Goal: Feedback & Contribution: Leave review/rating

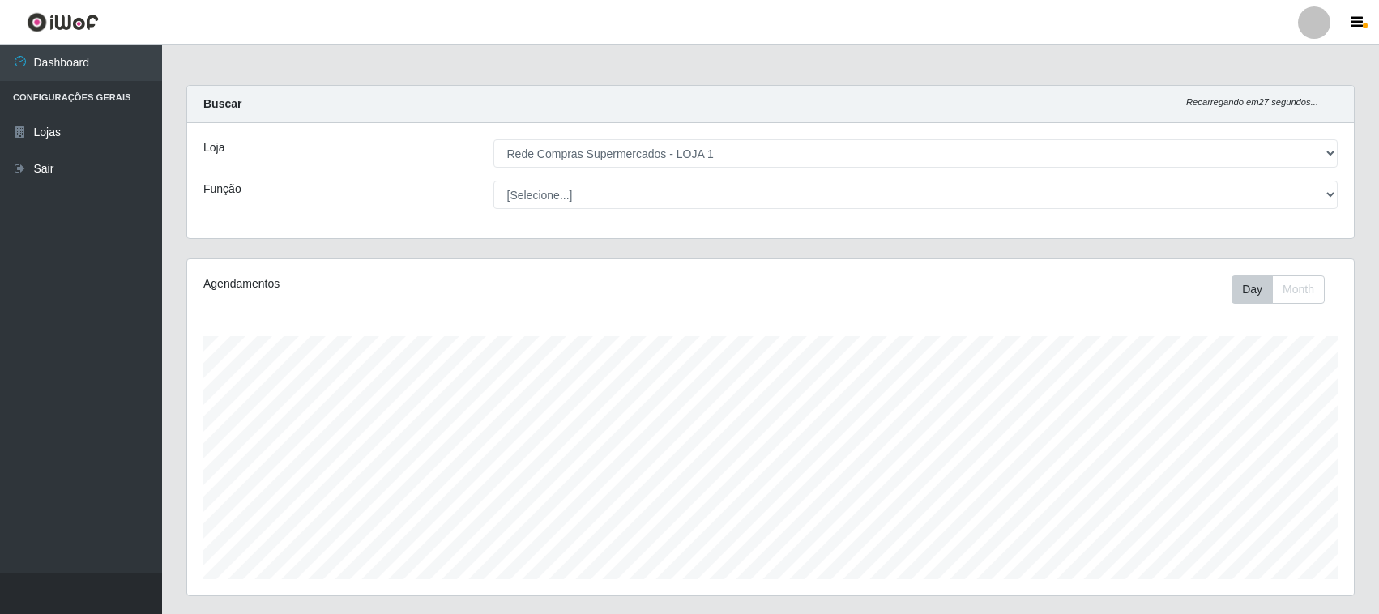
select select "158"
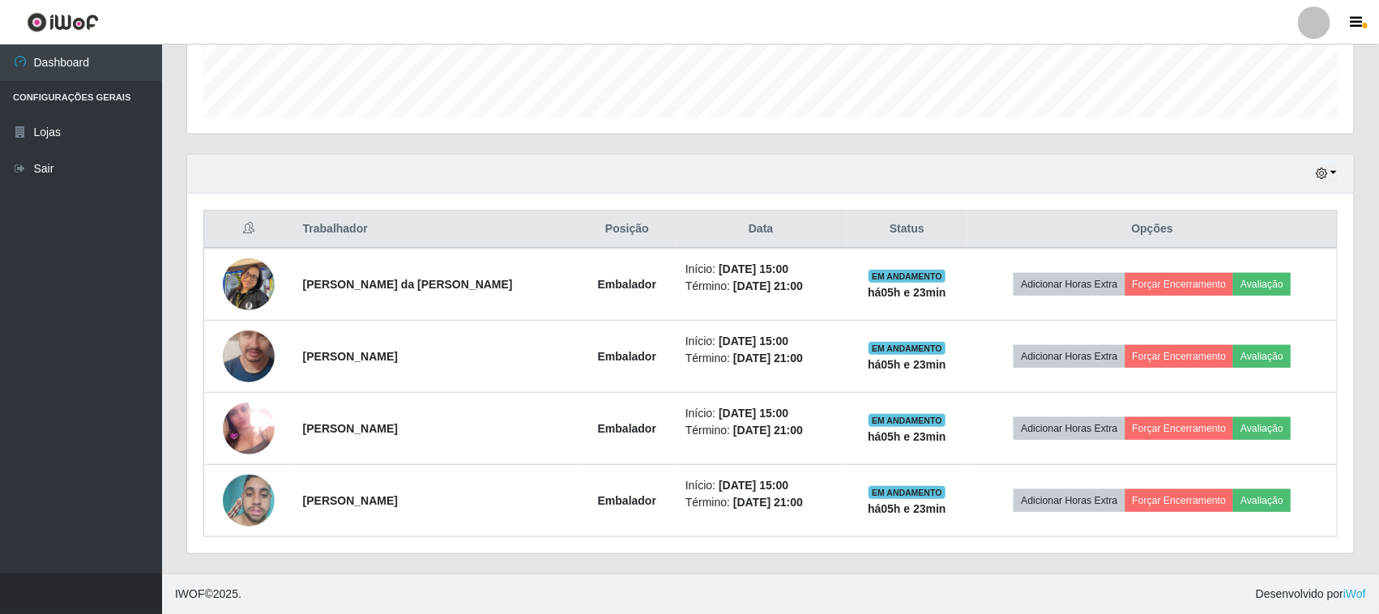
scroll to position [337, 1166]
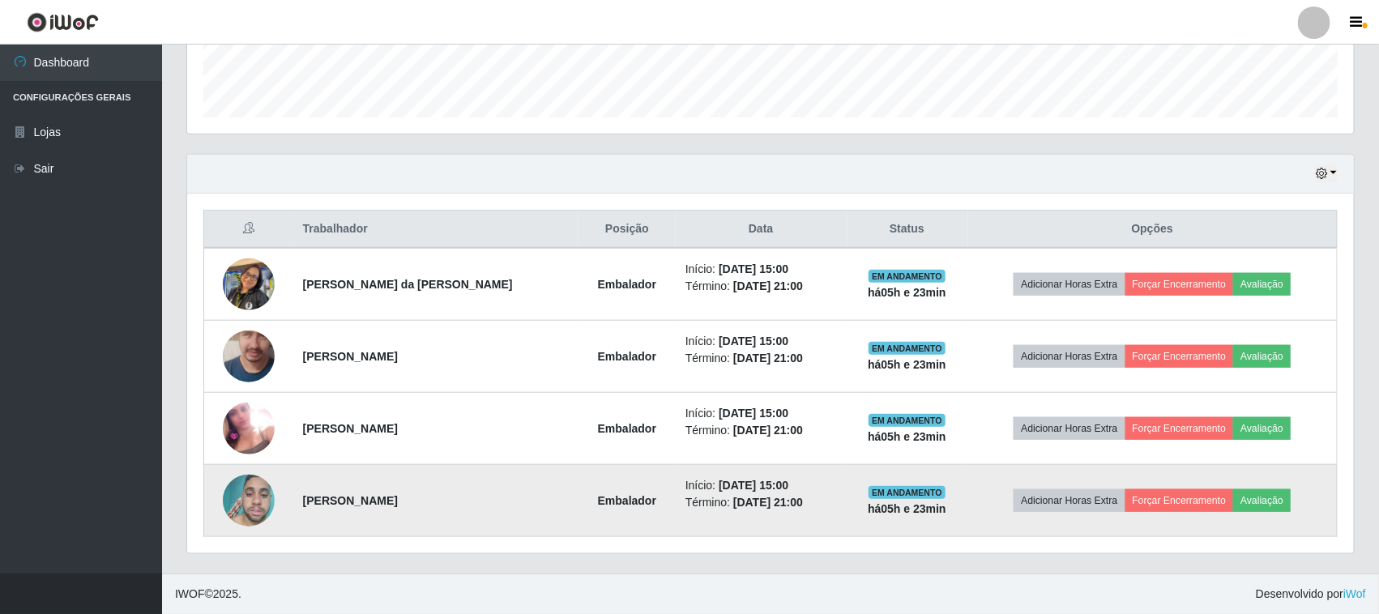
click at [269, 488] on img at bounding box center [249, 501] width 52 height 69
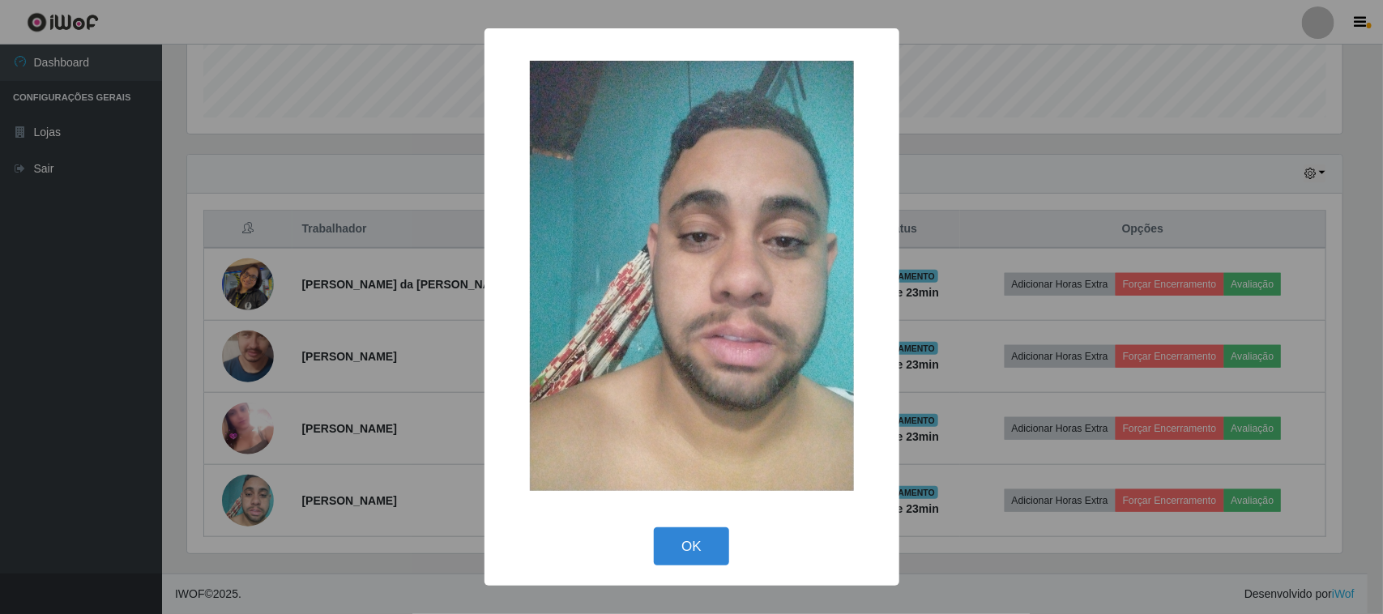
click at [243, 496] on div "× OK Cancel" at bounding box center [691, 307] width 1383 height 614
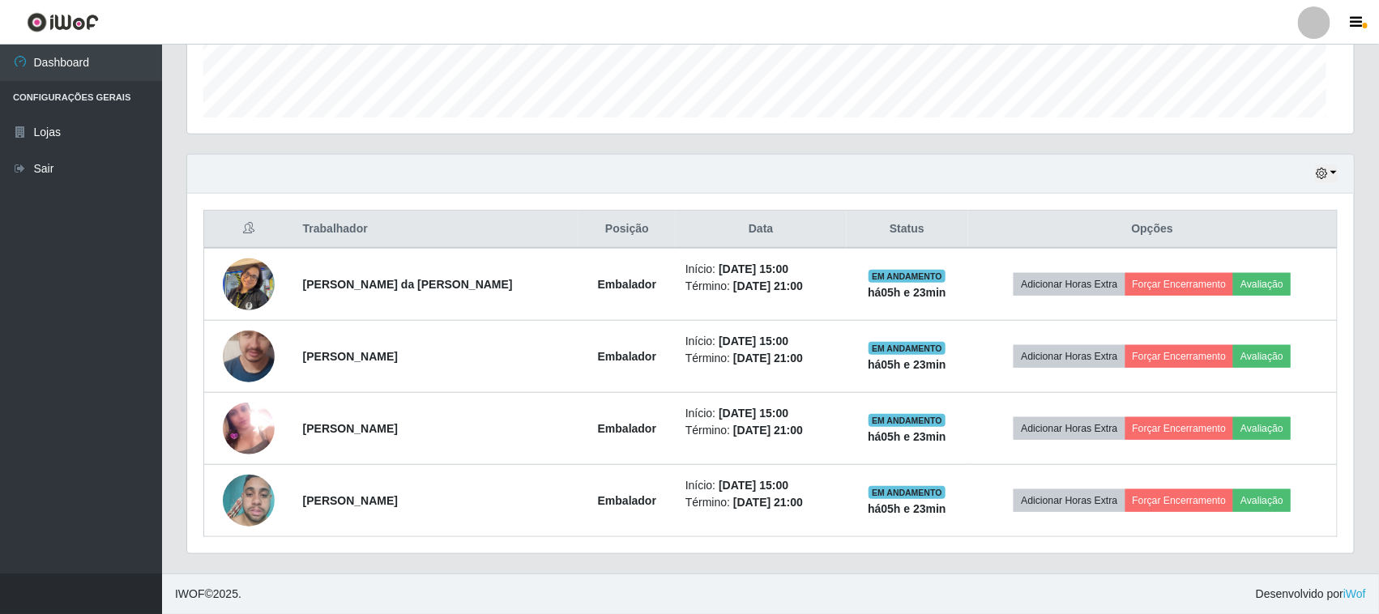
scroll to position [337, 1166]
click at [243, 496] on img at bounding box center [249, 501] width 52 height 69
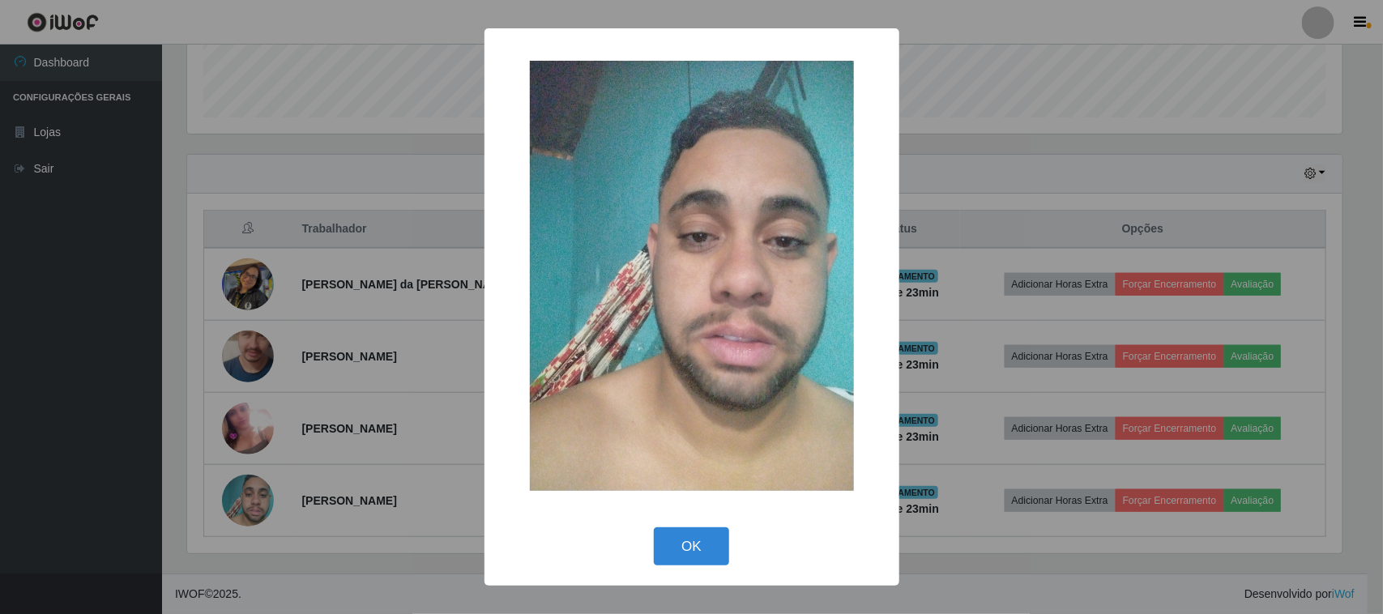
click at [244, 496] on div "× OK Cancel" at bounding box center [691, 307] width 1383 height 614
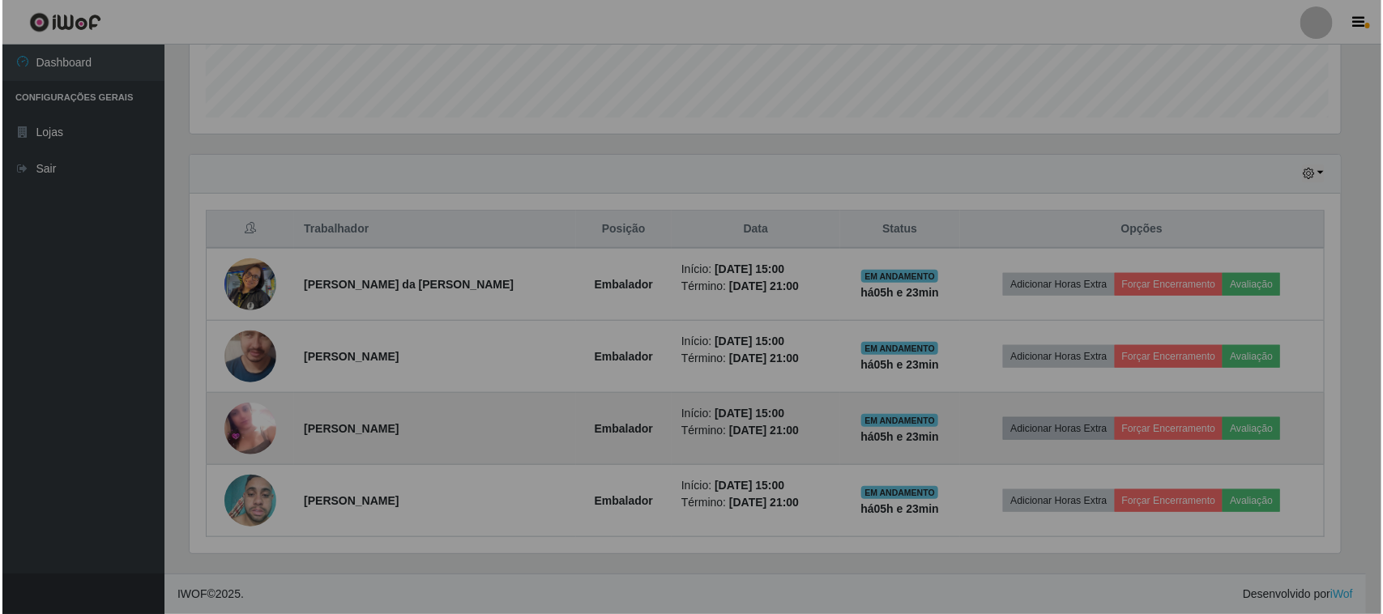
scroll to position [337, 1166]
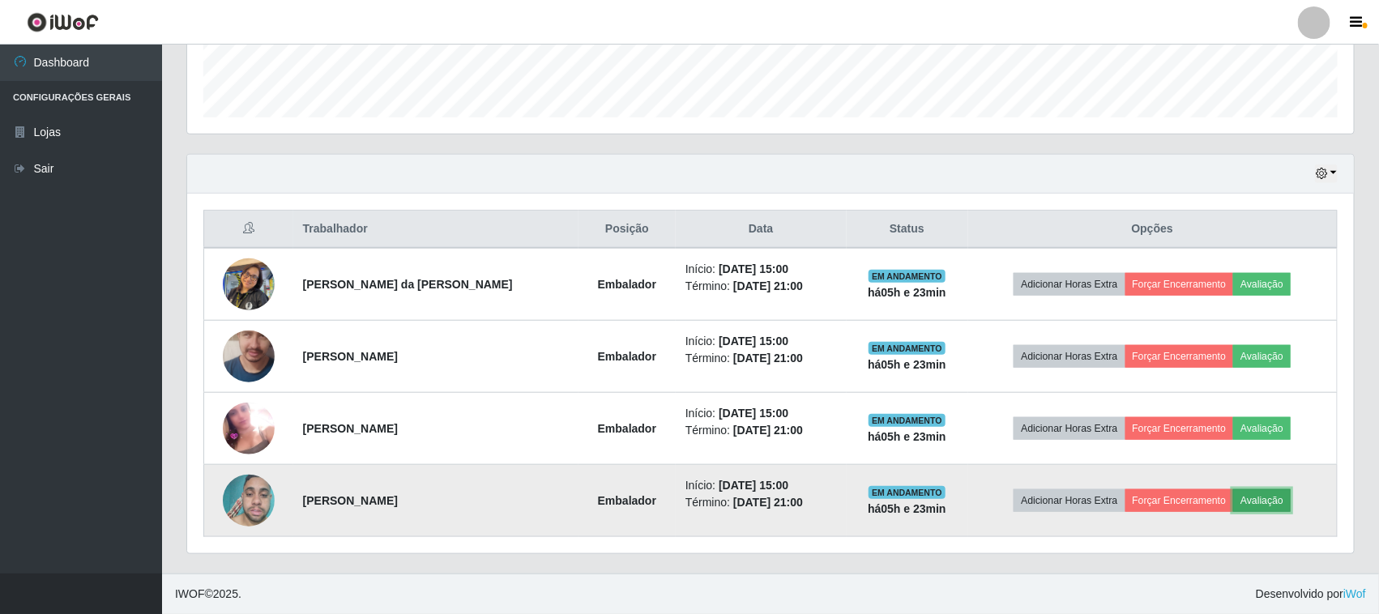
click at [1265, 507] on button "Avaliação" at bounding box center [1262, 500] width 58 height 23
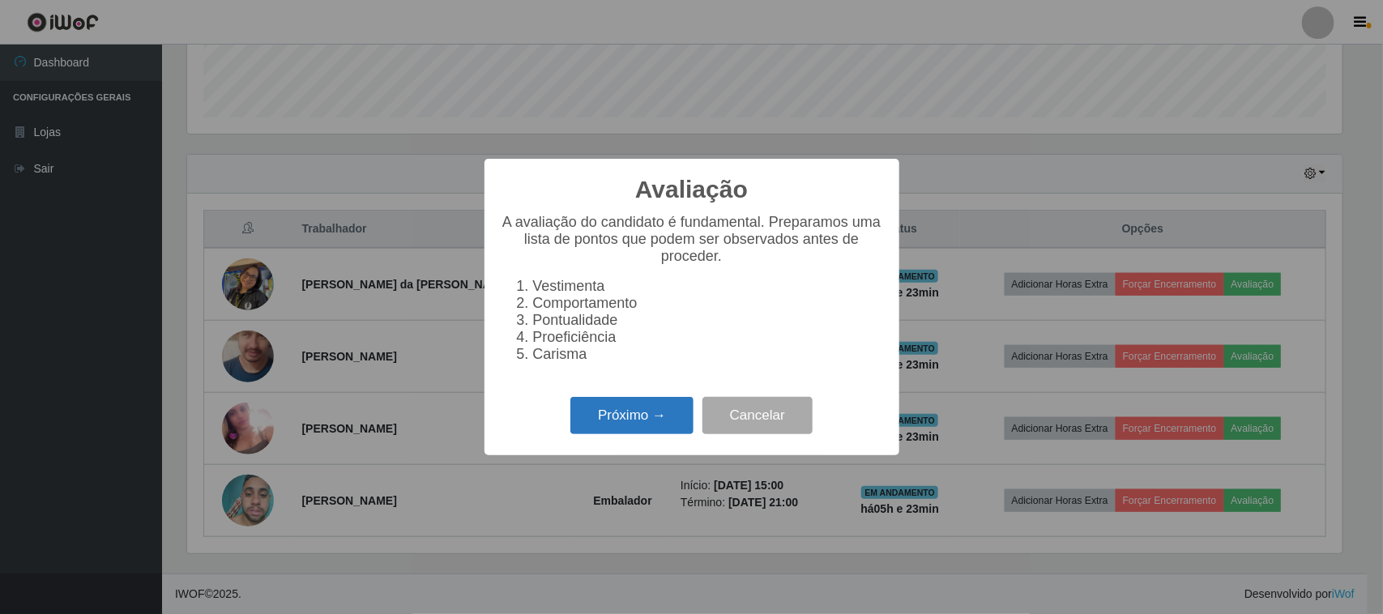
click at [606, 410] on button "Próximo →" at bounding box center [631, 416] width 123 height 38
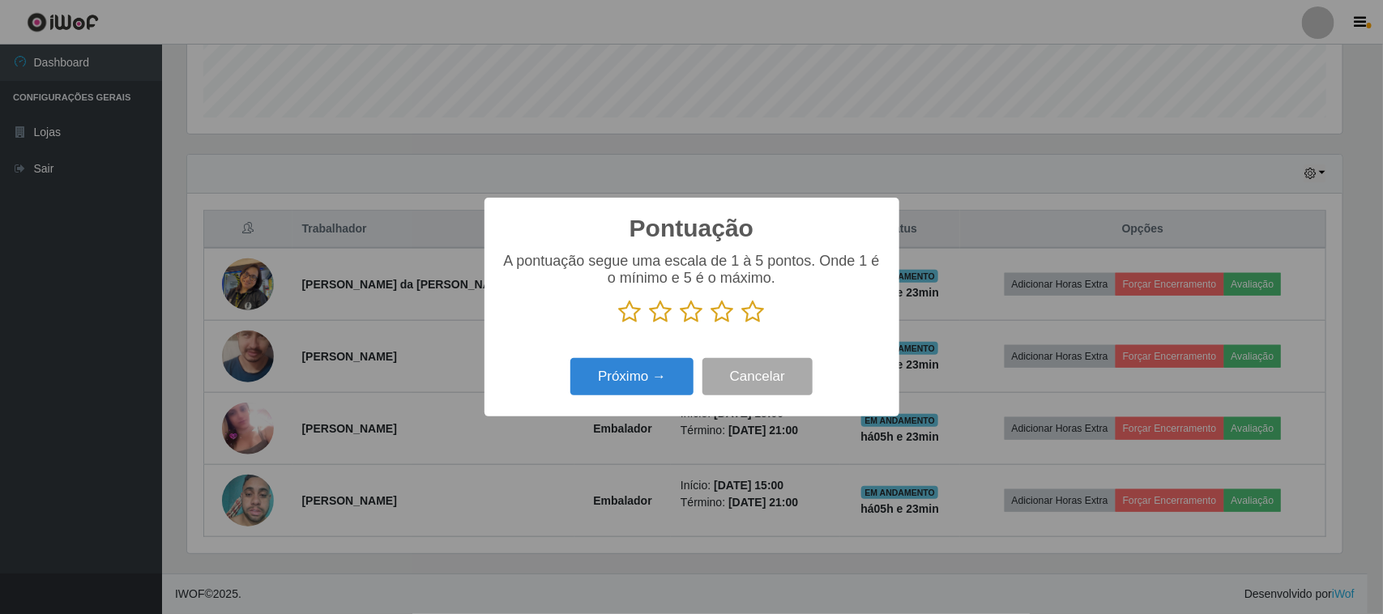
scroll to position [809621, 808801]
click at [749, 317] on icon at bounding box center [753, 312] width 23 height 24
click at [742, 324] on input "radio" at bounding box center [742, 324] width 0 height 0
click at [605, 373] on button "Próximo →" at bounding box center [631, 377] width 123 height 38
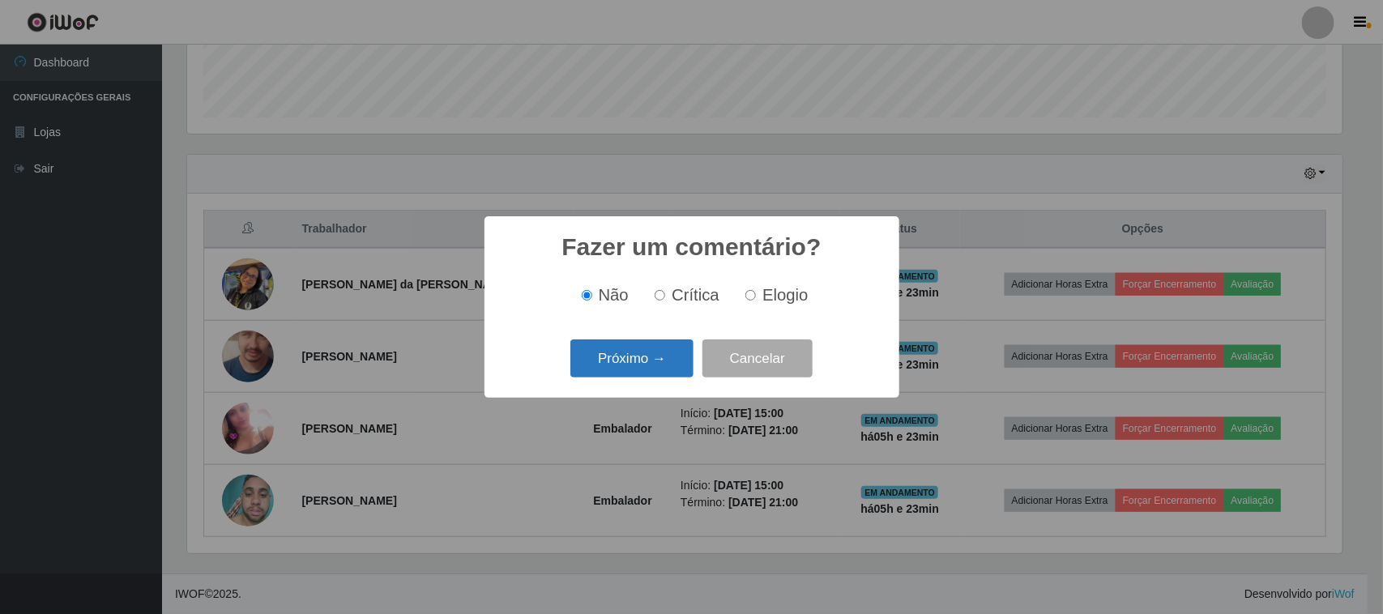
click at [607, 371] on button "Próximo →" at bounding box center [631, 358] width 123 height 38
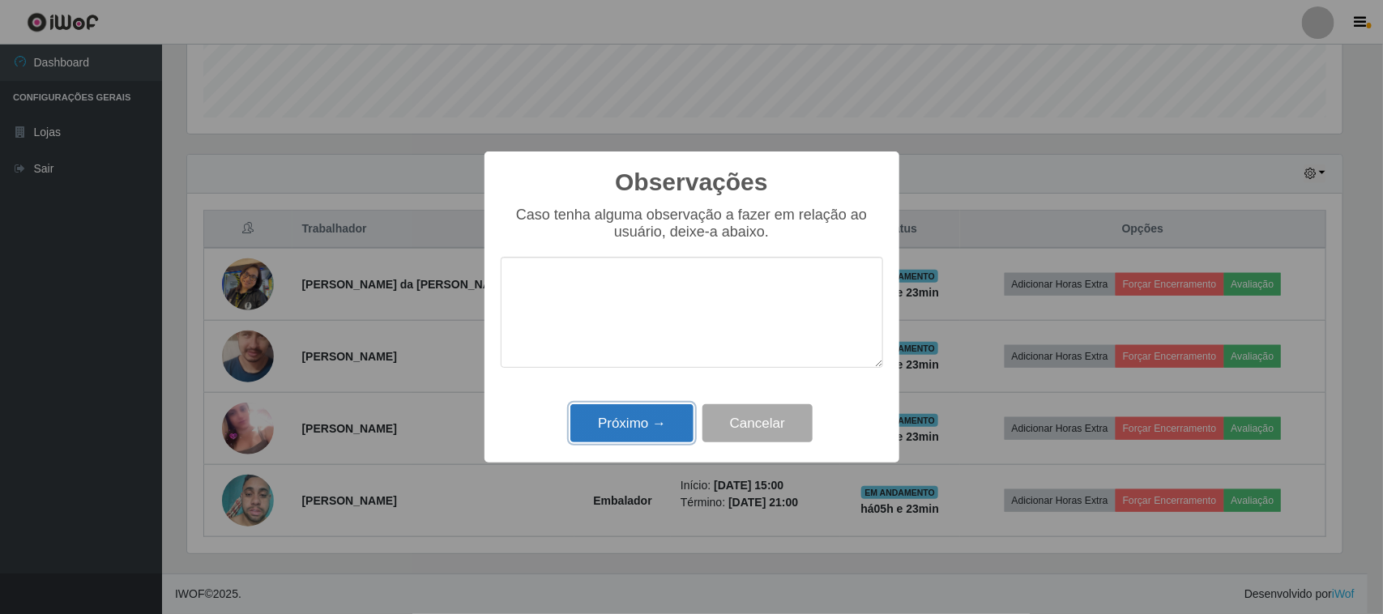
click at [616, 420] on button "Próximo →" at bounding box center [631, 423] width 123 height 38
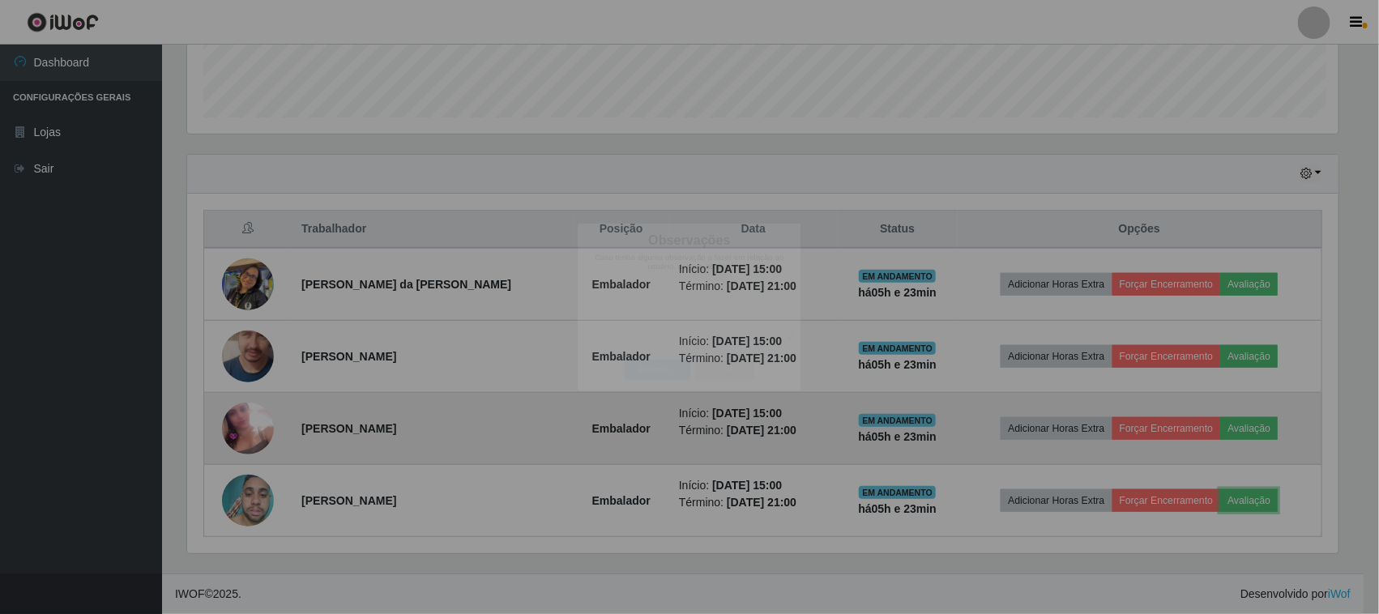
scroll to position [337, 1166]
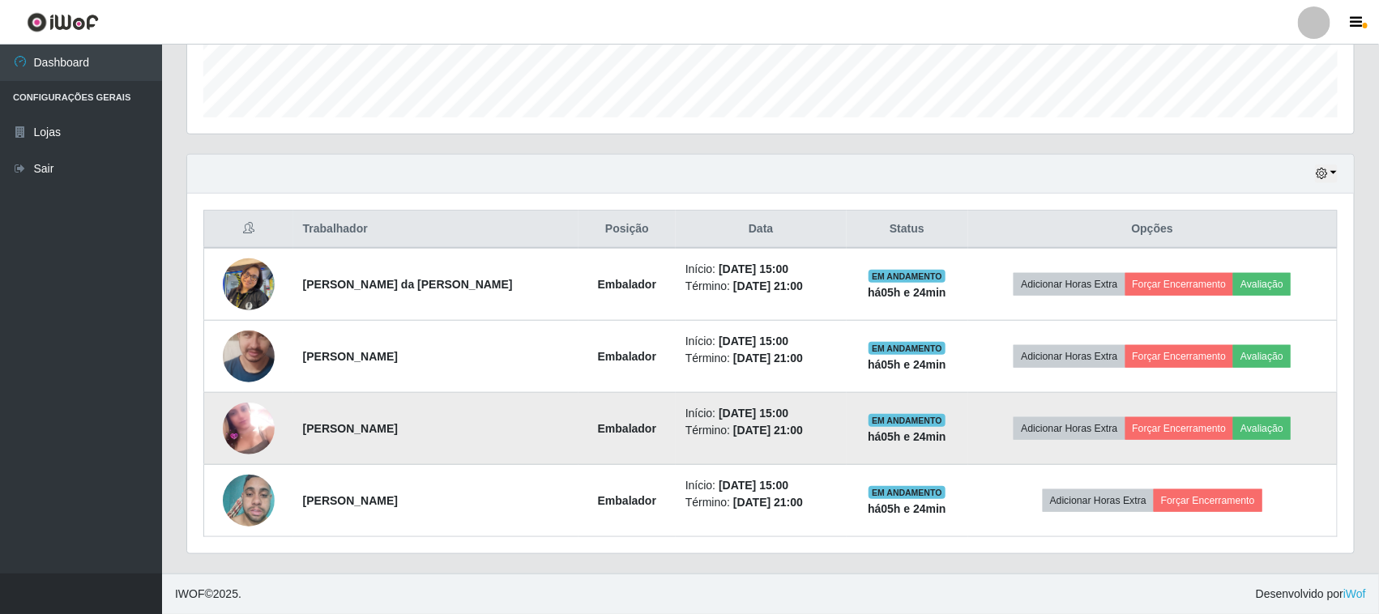
click at [1258, 413] on td "Adicionar Horas Extra Forçar Encerramento Avaliação" at bounding box center [1152, 429] width 369 height 72
click at [1258, 426] on button "Avaliação" at bounding box center [1262, 428] width 58 height 23
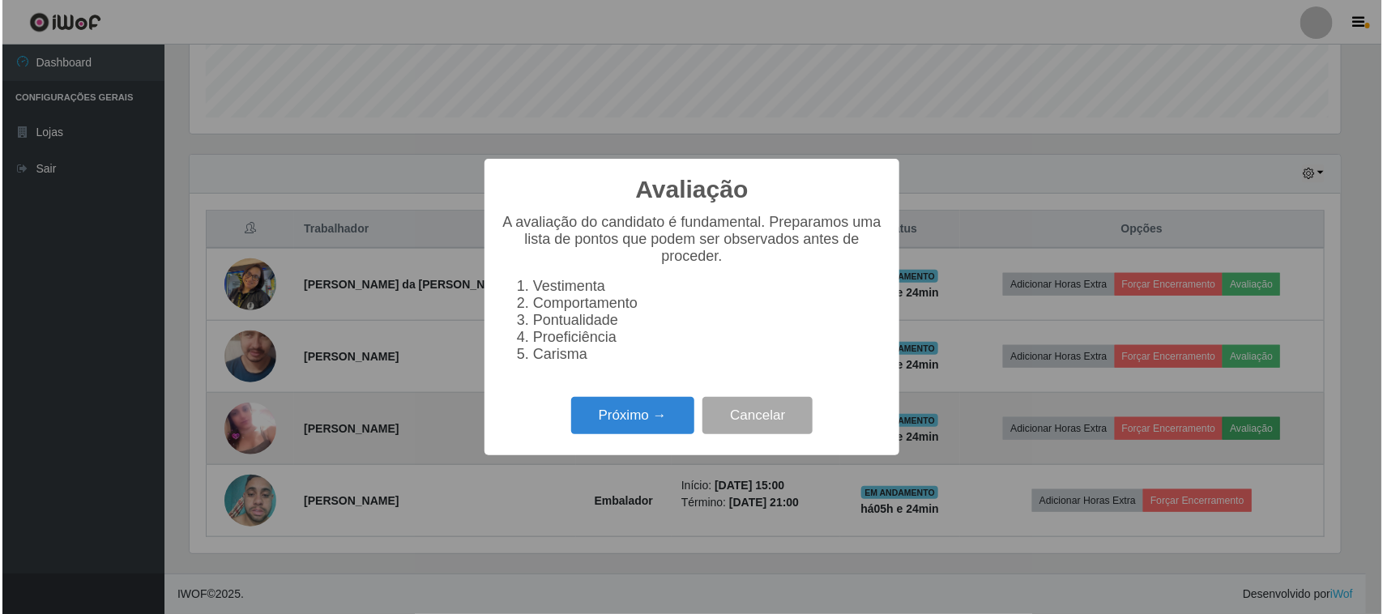
scroll to position [337, 1155]
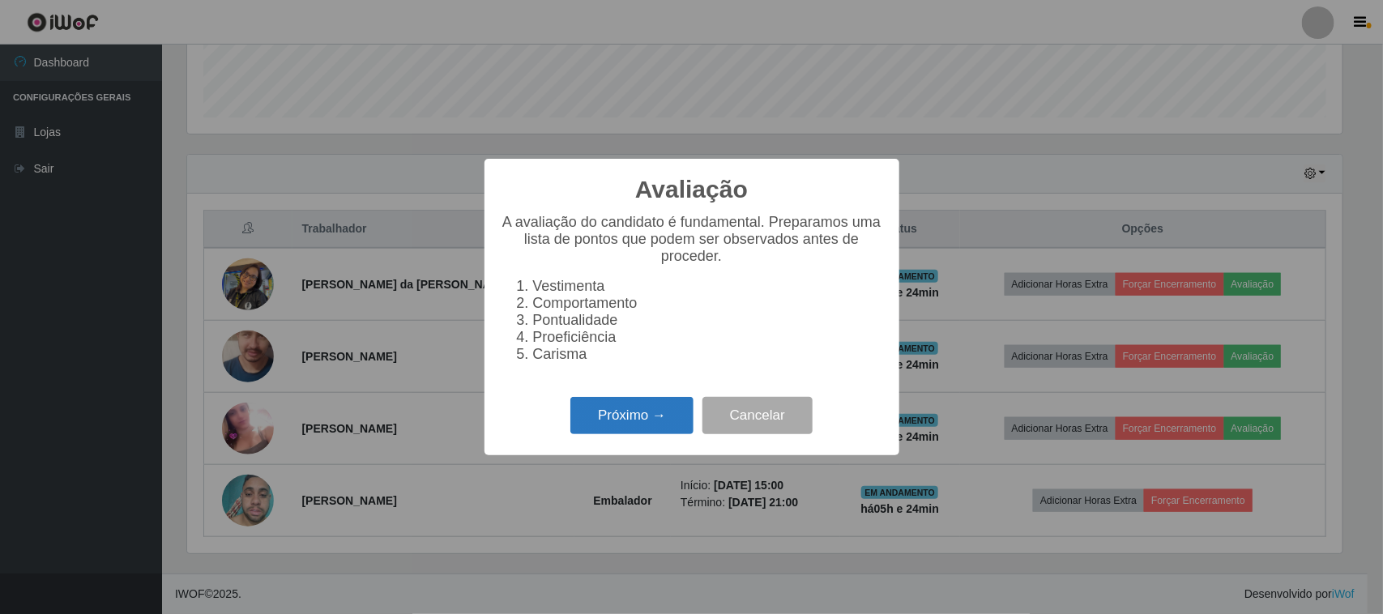
click at [608, 407] on button "Próximo →" at bounding box center [631, 416] width 123 height 38
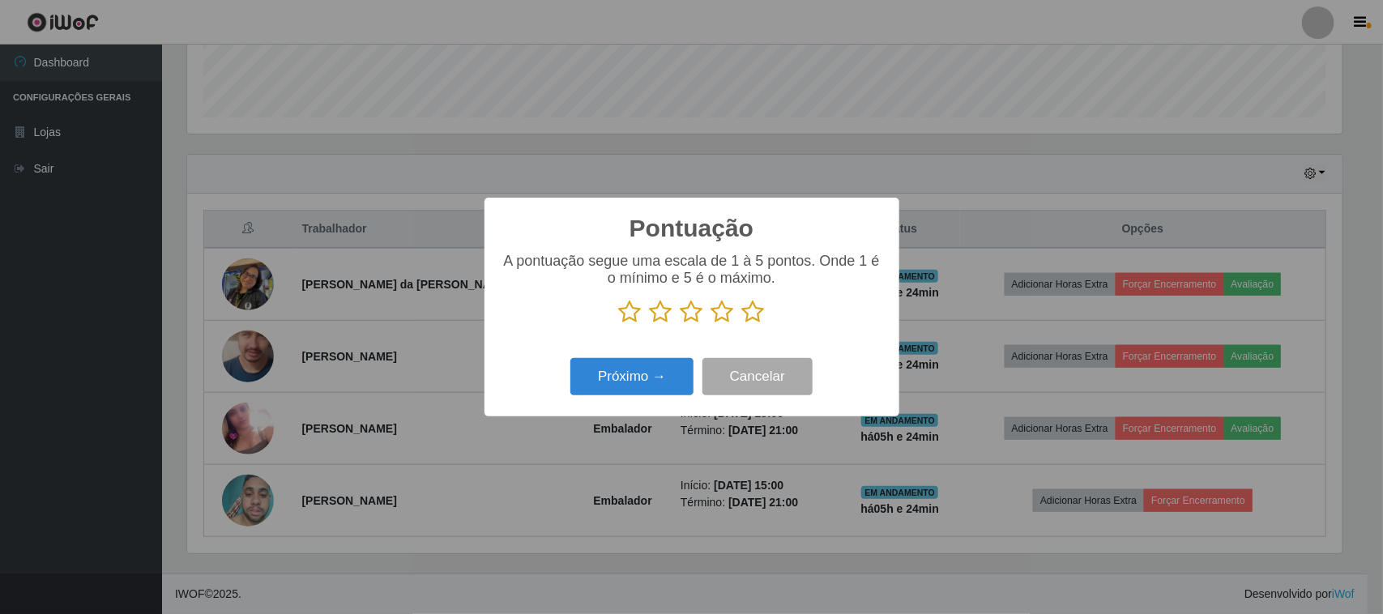
click at [755, 317] on icon at bounding box center [753, 312] width 23 height 24
click at [742, 324] on input "radio" at bounding box center [742, 324] width 0 height 0
click at [642, 387] on button "Próximo →" at bounding box center [631, 377] width 123 height 38
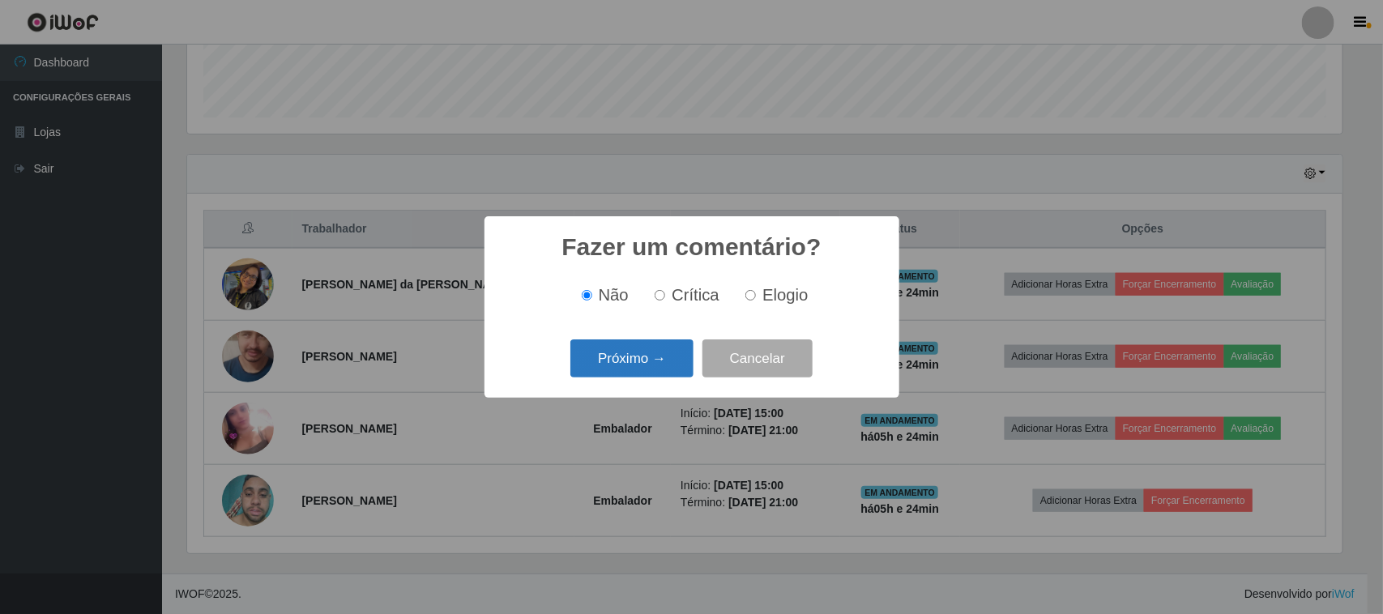
click at [645, 359] on button "Próximo →" at bounding box center [631, 358] width 123 height 38
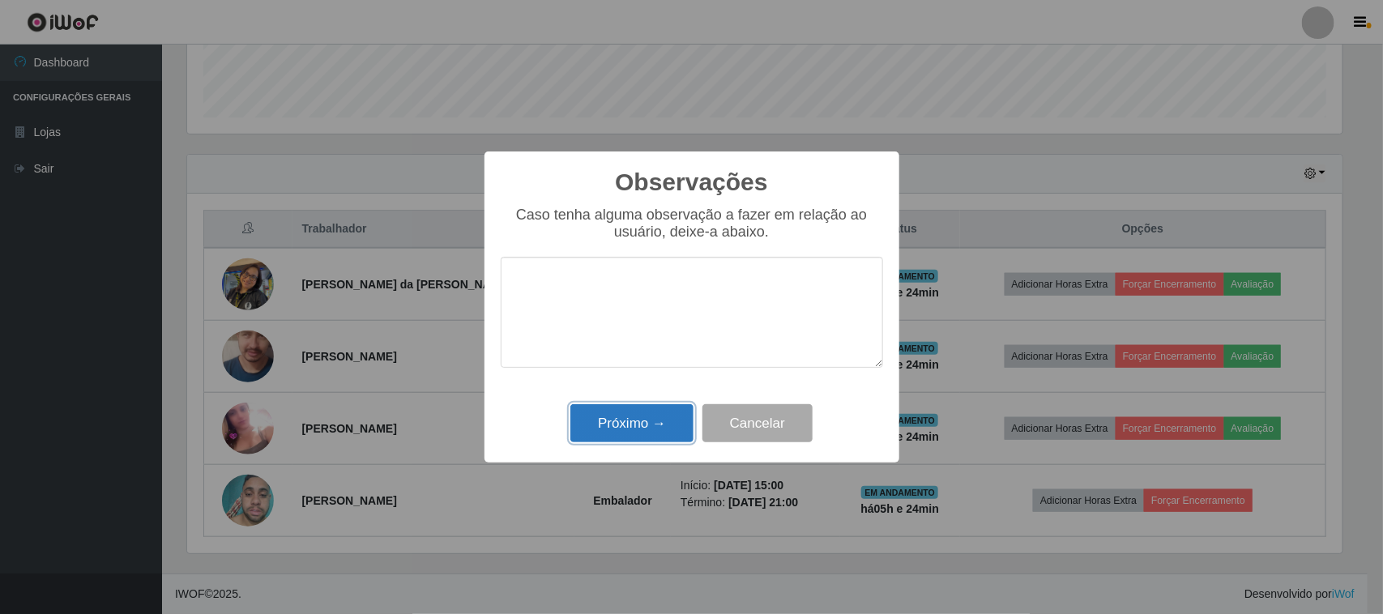
click at [642, 407] on button "Próximo →" at bounding box center [631, 423] width 123 height 38
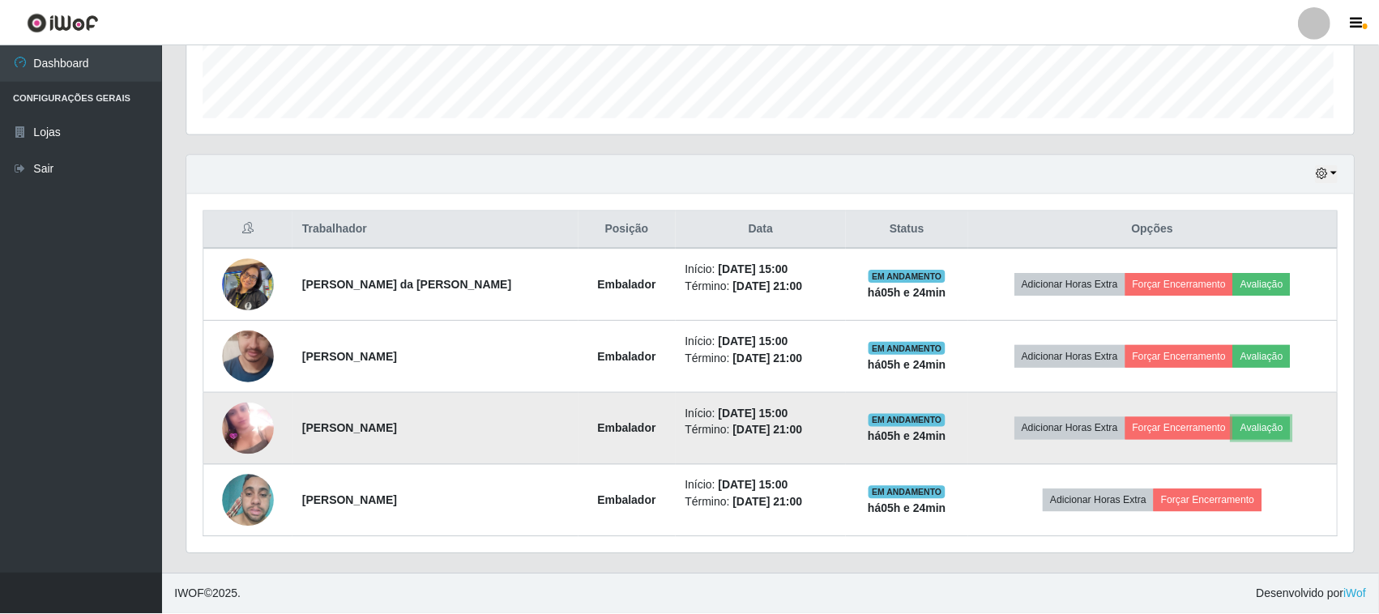
scroll to position [337, 1166]
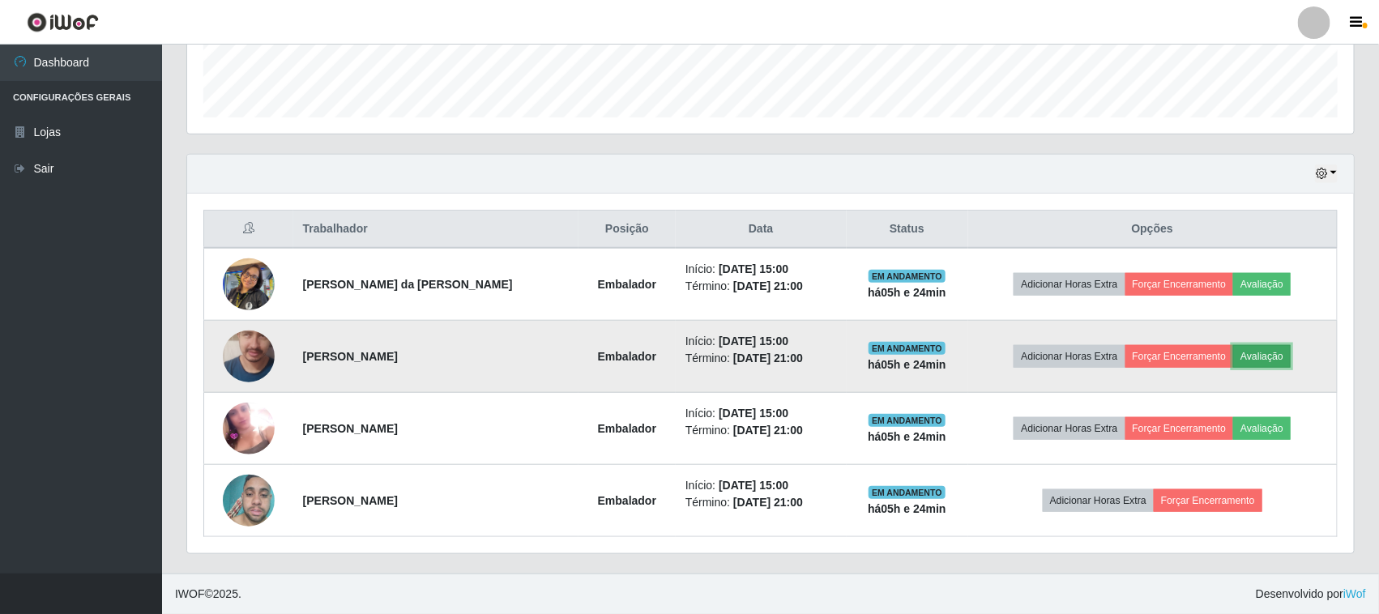
click at [1268, 347] on button "Avaliação" at bounding box center [1262, 356] width 58 height 23
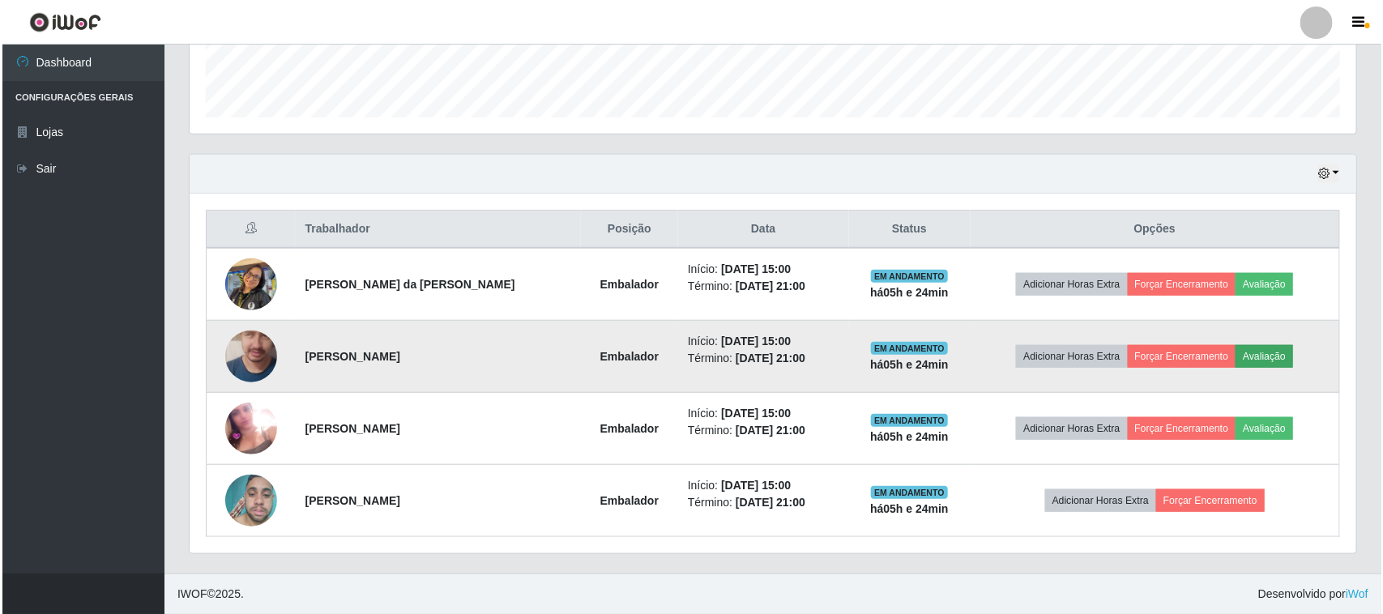
scroll to position [337, 1155]
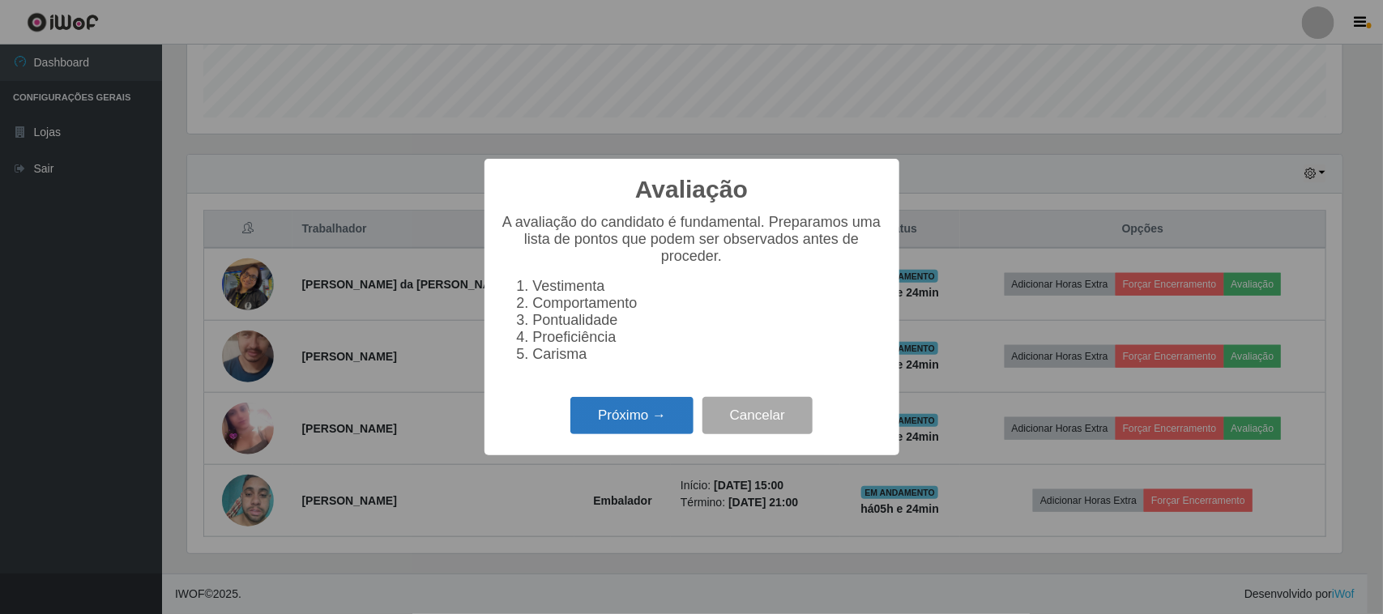
click at [658, 409] on button "Próximo →" at bounding box center [631, 416] width 123 height 38
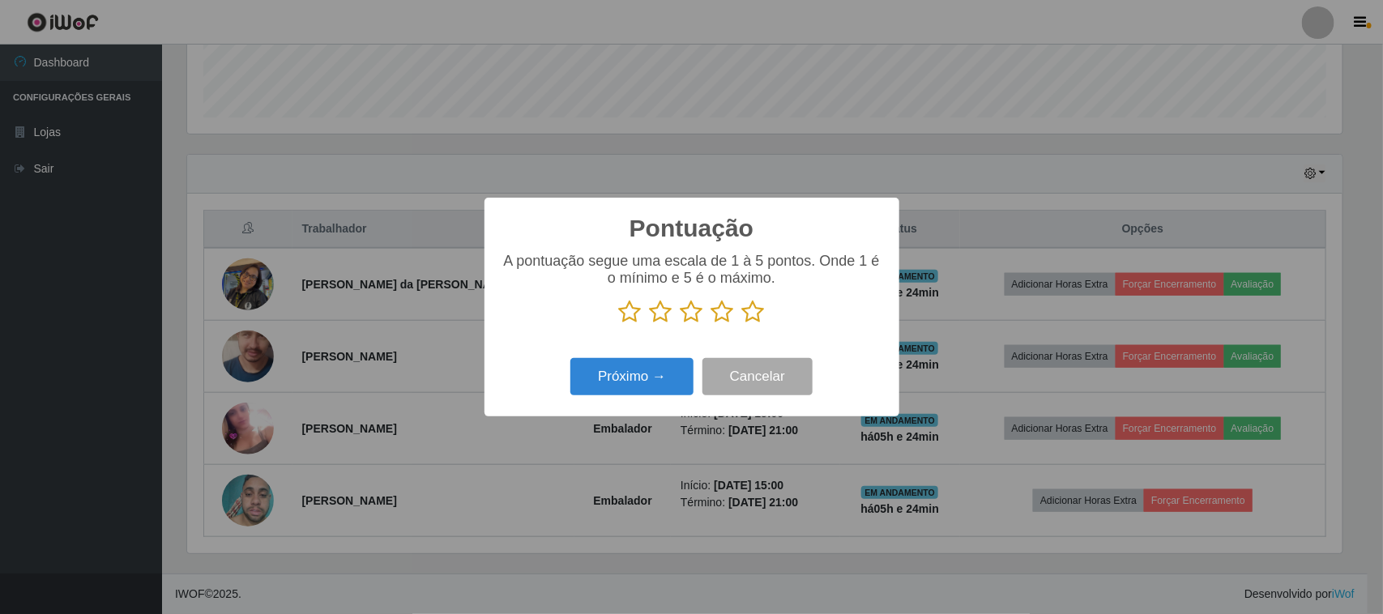
scroll to position [809621, 808801]
click at [748, 314] on icon at bounding box center [753, 312] width 23 height 24
click at [742, 324] on input "radio" at bounding box center [742, 324] width 0 height 0
click at [664, 381] on button "Próximo →" at bounding box center [631, 377] width 123 height 38
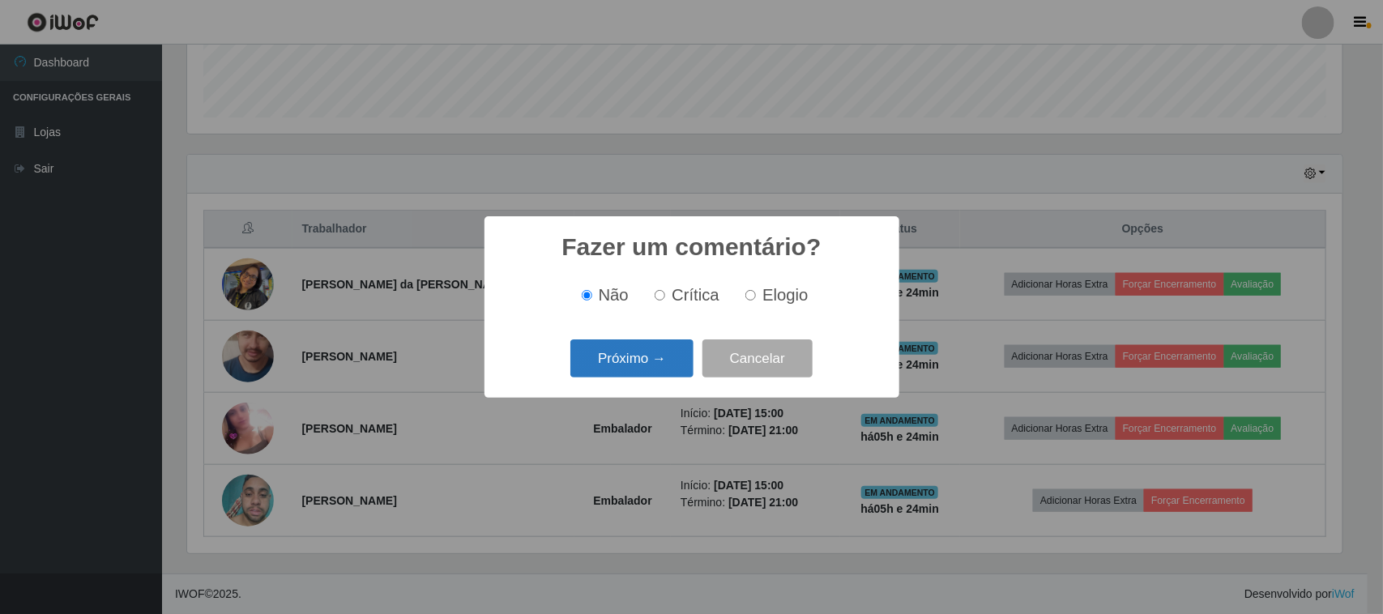
click at [664, 367] on button "Próximo →" at bounding box center [631, 358] width 123 height 38
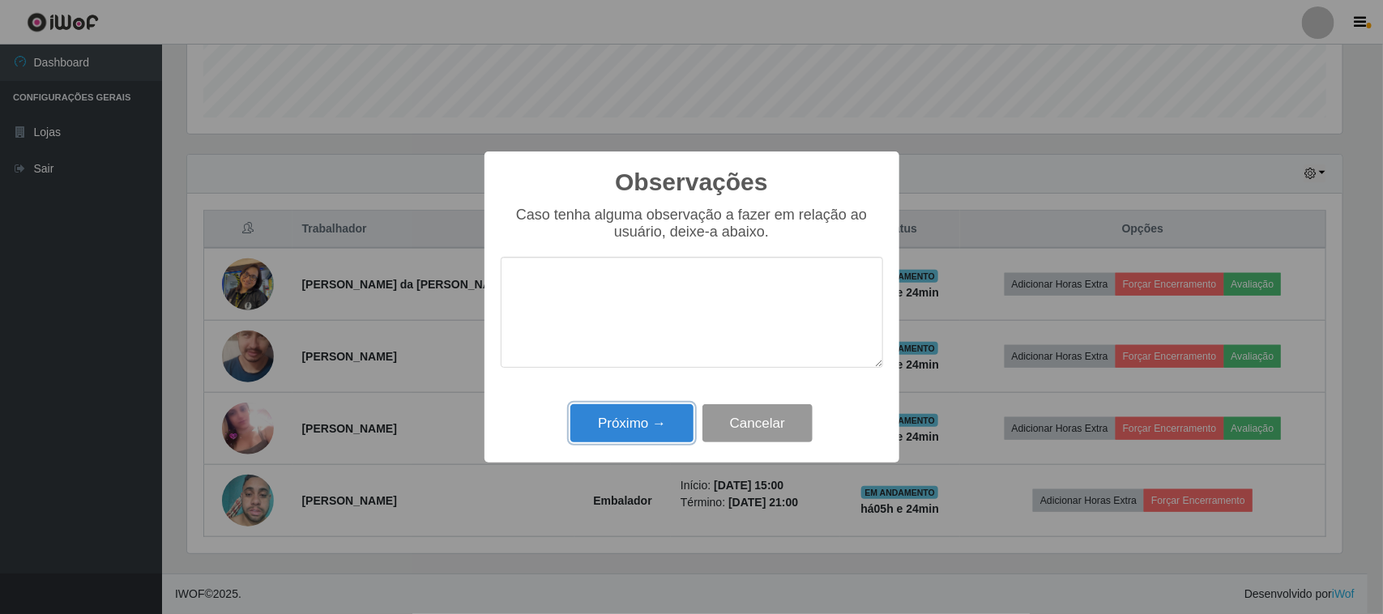
drag, startPoint x: 663, startPoint y: 411, endPoint x: 710, endPoint y: 379, distance: 57.7
click at [667, 410] on button "Próximo →" at bounding box center [631, 423] width 123 height 38
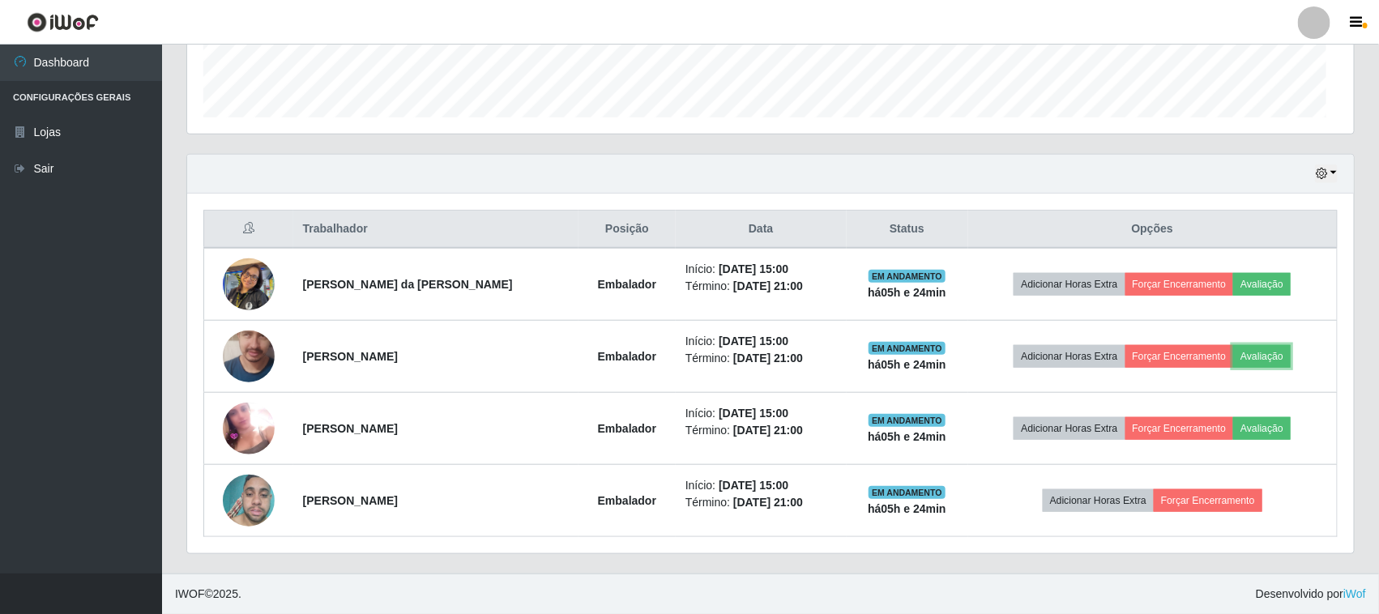
scroll to position [337, 1166]
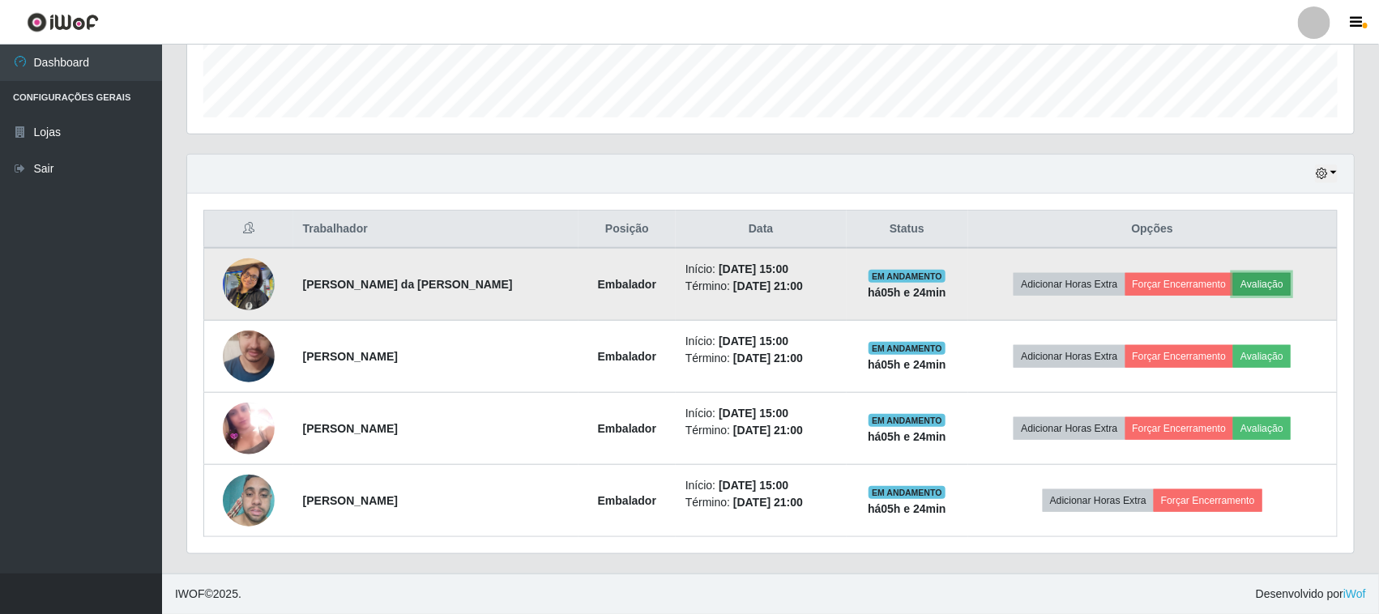
click at [1250, 281] on button "Avaliação" at bounding box center [1262, 284] width 58 height 23
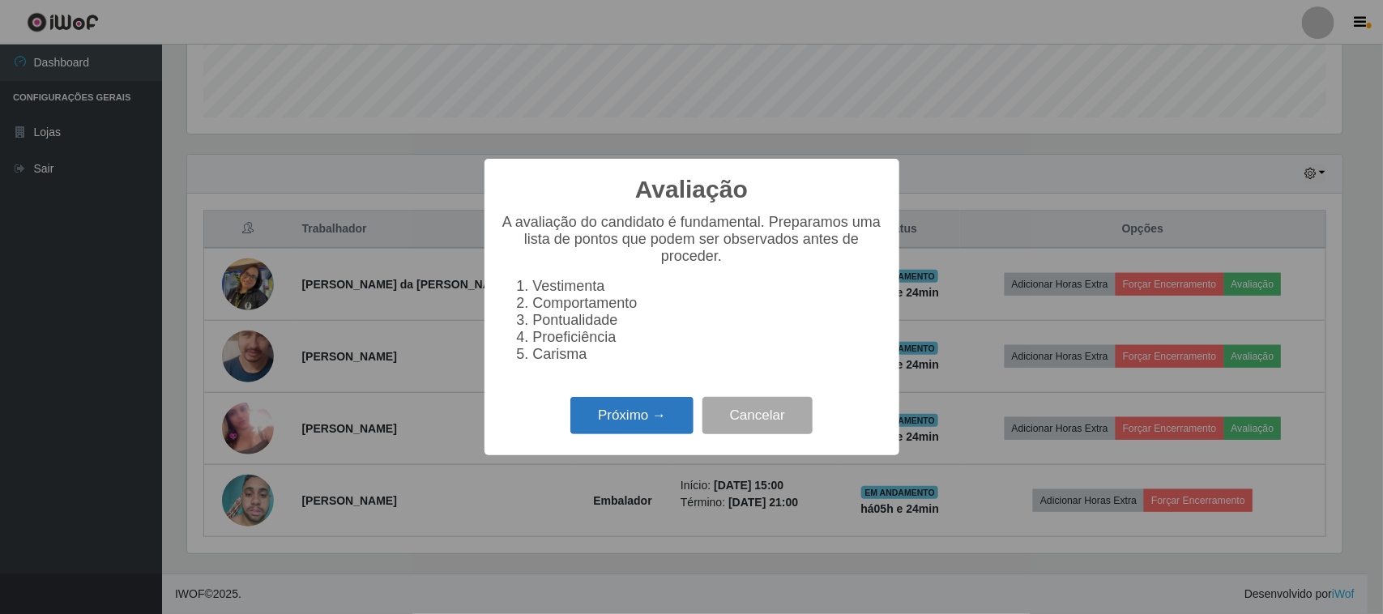
click at [628, 419] on button "Próximo →" at bounding box center [631, 416] width 123 height 38
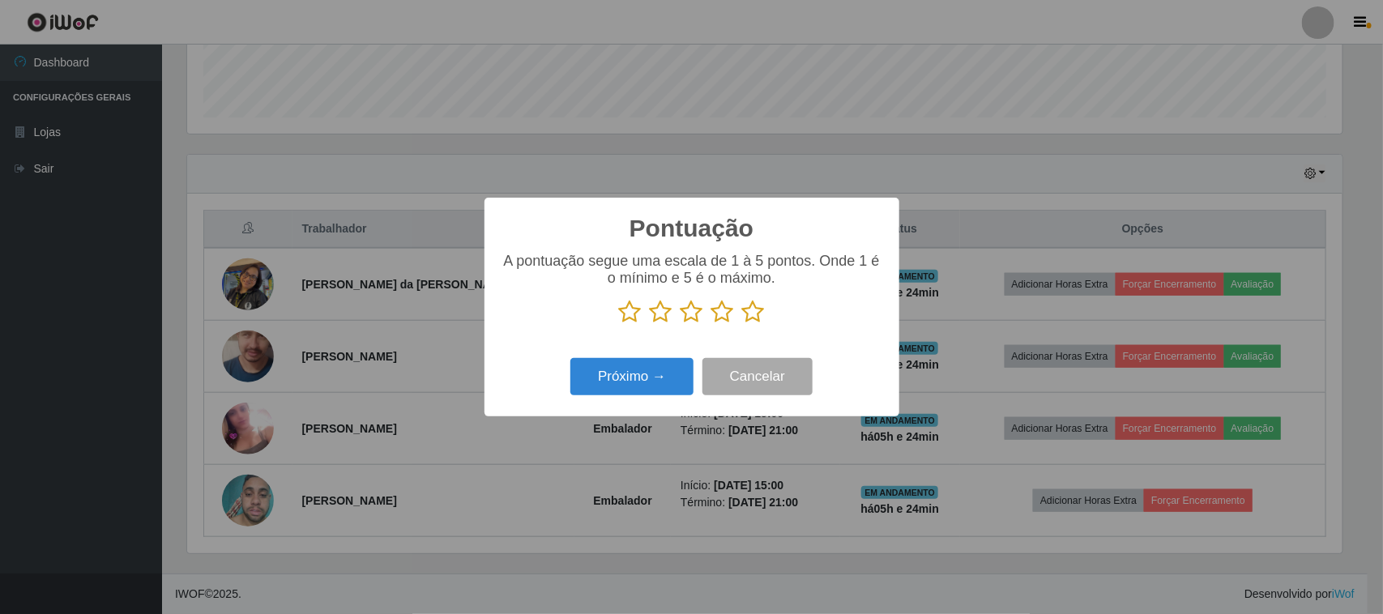
click at [744, 318] on icon at bounding box center [753, 312] width 23 height 24
click at [742, 324] on input "radio" at bounding box center [742, 324] width 0 height 0
click at [637, 371] on button "Próximo →" at bounding box center [631, 377] width 123 height 38
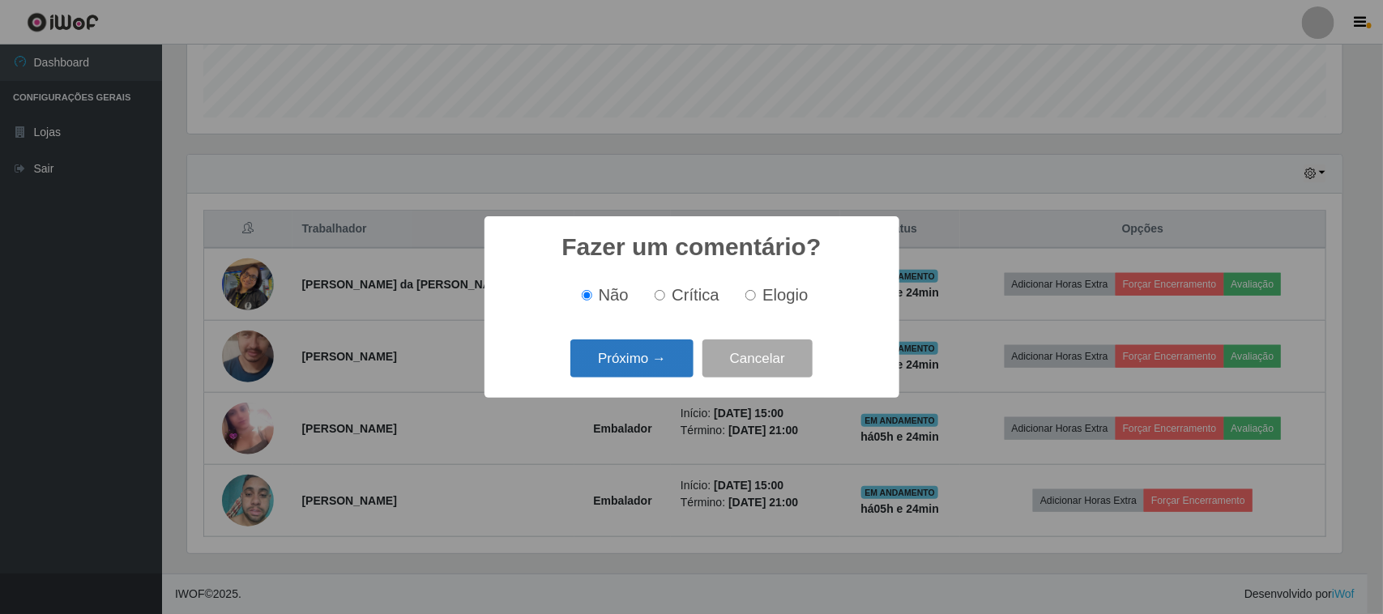
click at [646, 364] on button "Próximo →" at bounding box center [631, 358] width 123 height 38
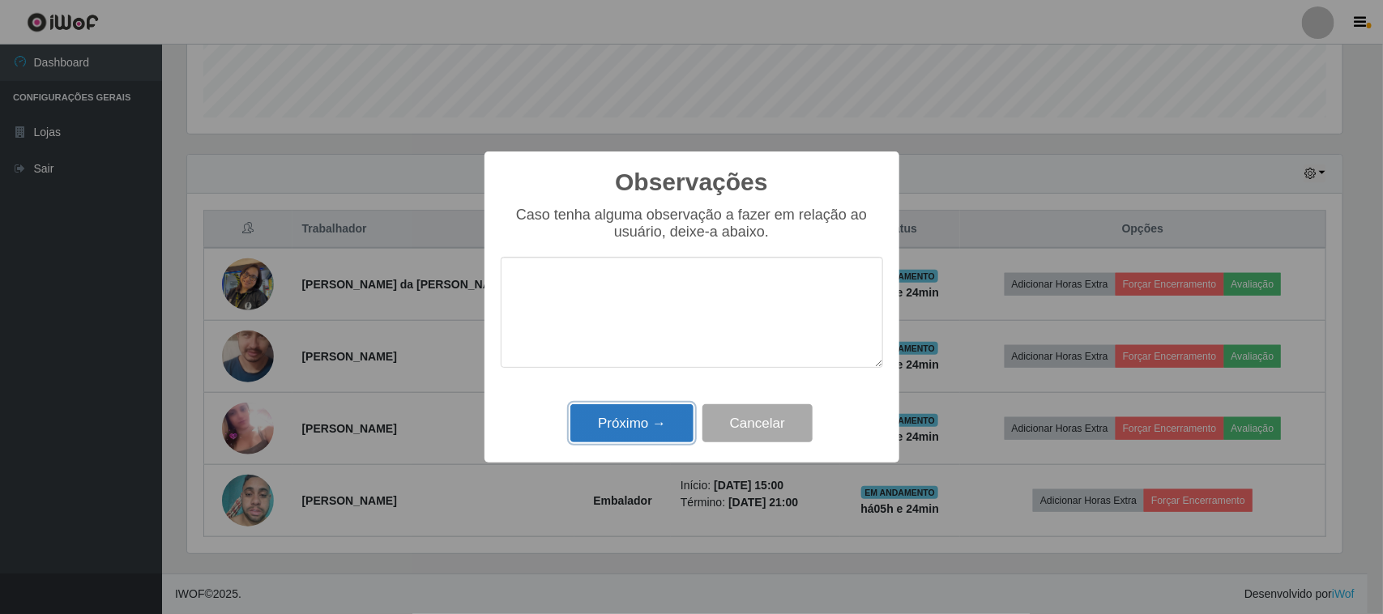
click at [656, 406] on button "Próximo →" at bounding box center [631, 423] width 123 height 38
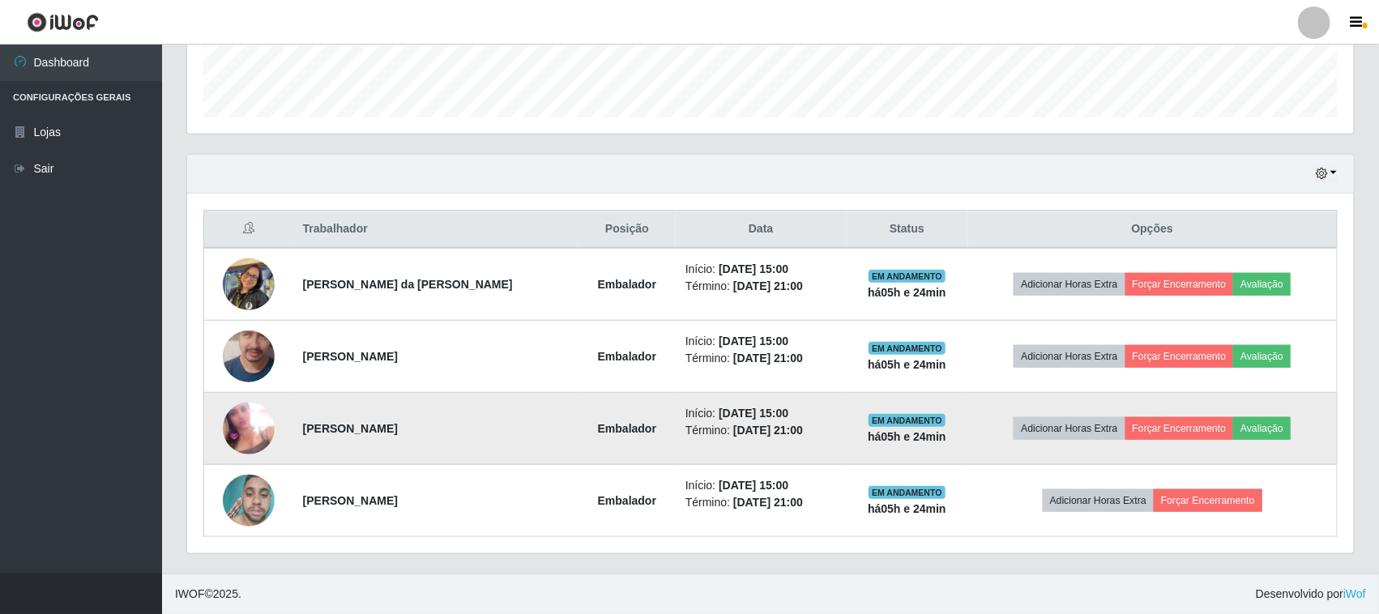
click at [257, 435] on img at bounding box center [249, 429] width 52 height 52
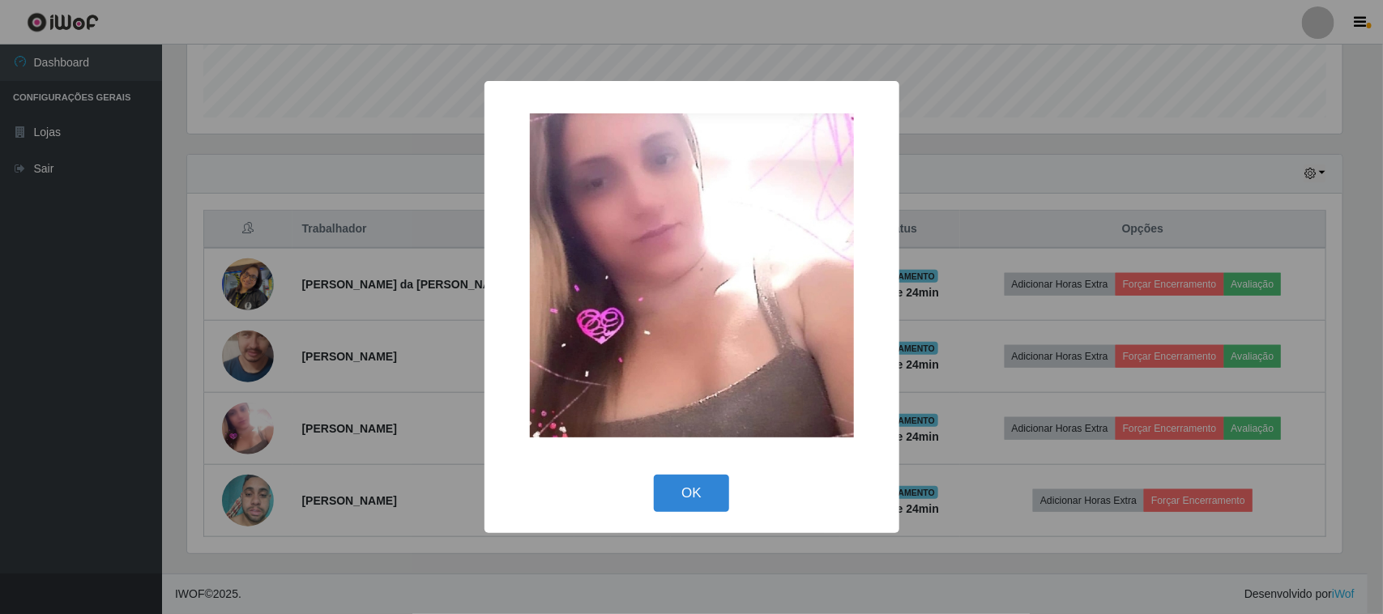
drag, startPoint x: 256, startPoint y: 435, endPoint x: 235, endPoint y: 407, distance: 34.7
click at [249, 435] on div "× OK Cancel" at bounding box center [691, 307] width 1383 height 614
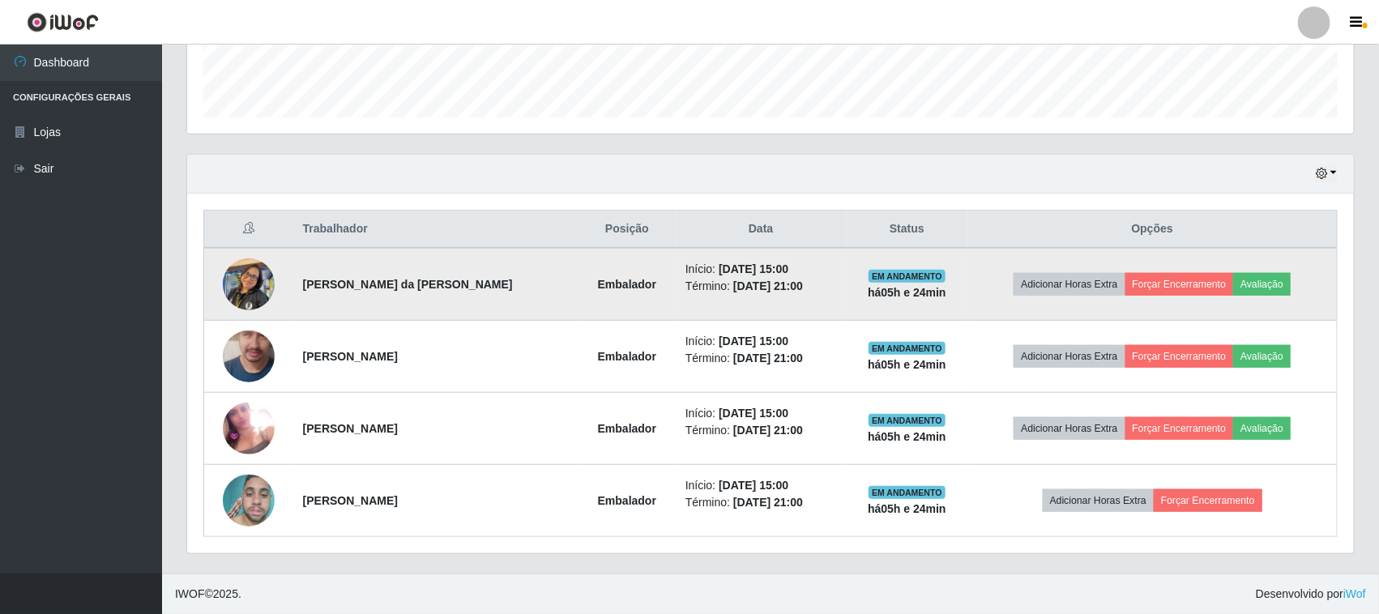
click at [261, 280] on img at bounding box center [249, 283] width 52 height 69
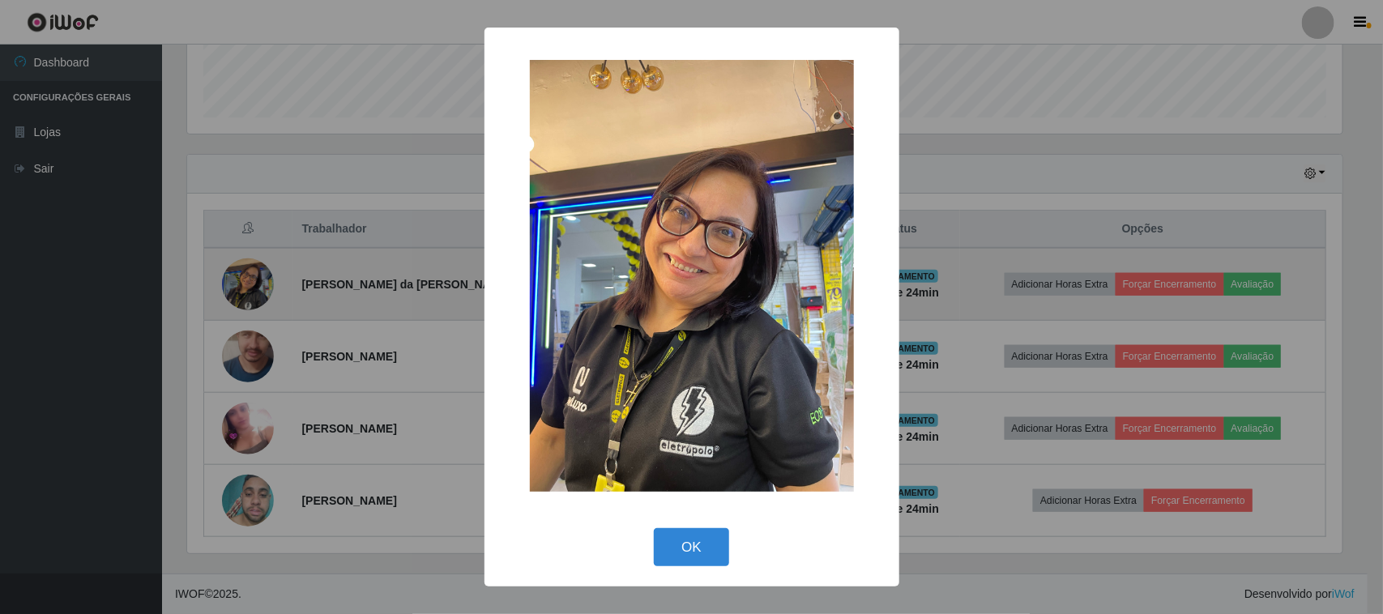
click at [261, 280] on div "× OK Cancel" at bounding box center [691, 307] width 1383 height 614
